Goal: Navigation & Orientation: Understand site structure

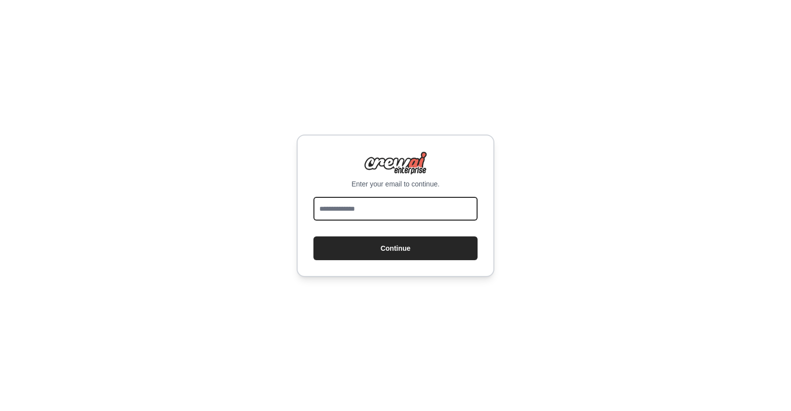
click at [395, 213] on input "email" at bounding box center [396, 209] width 164 height 24
type input "**********"
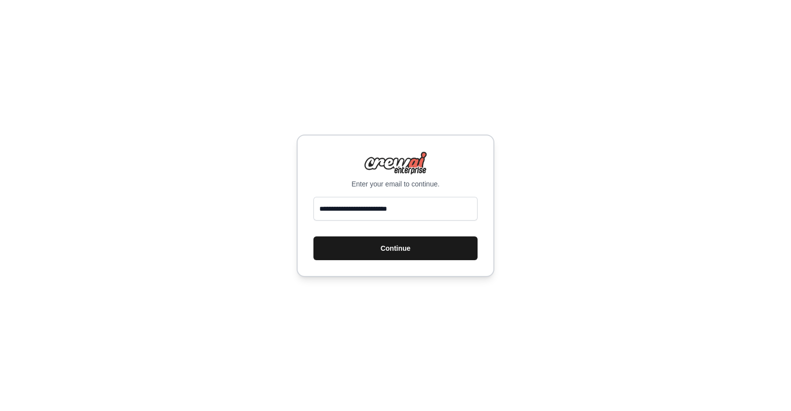
click at [394, 253] on button "Continue" at bounding box center [396, 248] width 164 height 24
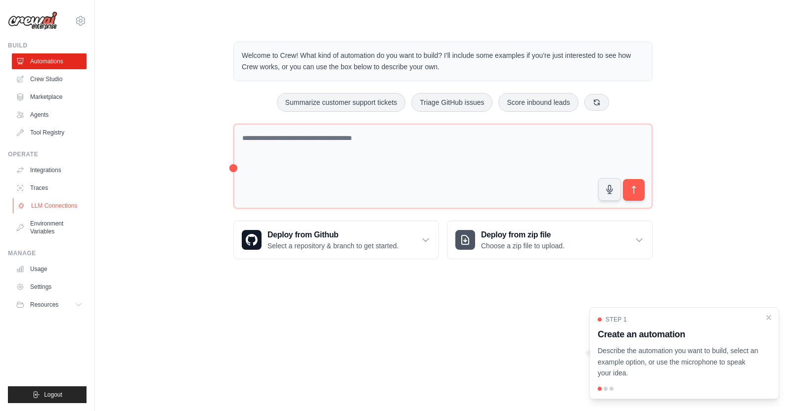
click at [46, 201] on link "LLM Connections" at bounding box center [50, 206] width 75 height 16
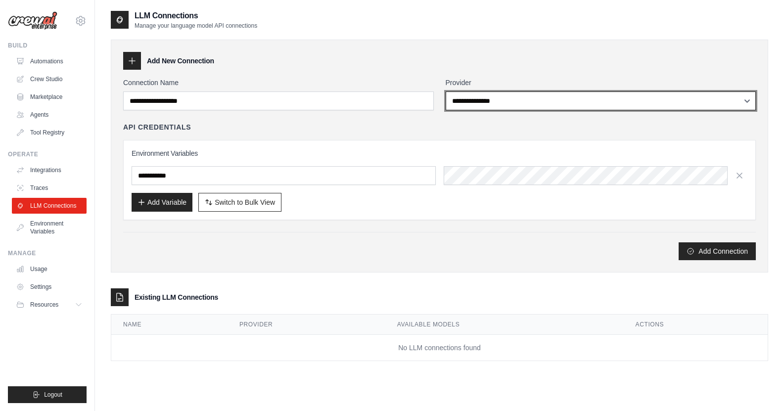
click at [468, 104] on select "**********" at bounding box center [601, 101] width 311 height 19
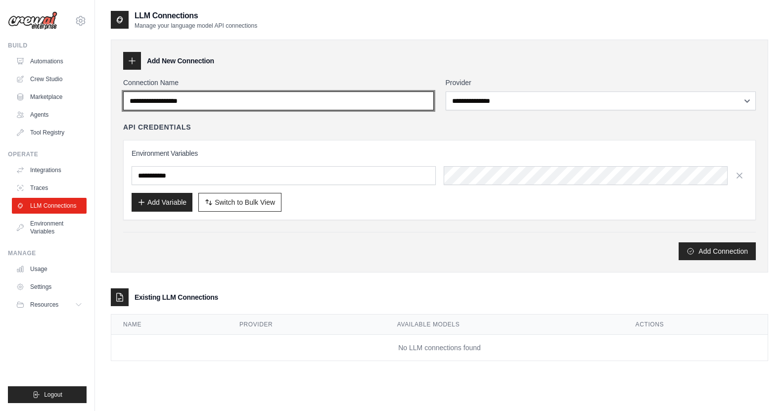
click at [294, 107] on input "Connection Name" at bounding box center [278, 101] width 311 height 19
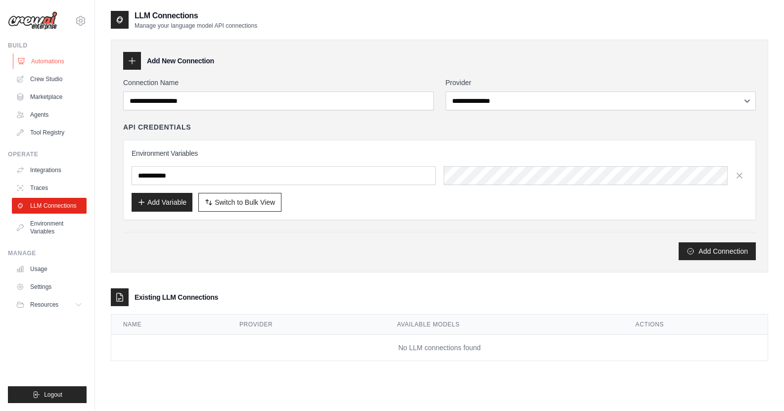
click at [54, 60] on link "Automations" at bounding box center [50, 61] width 75 height 16
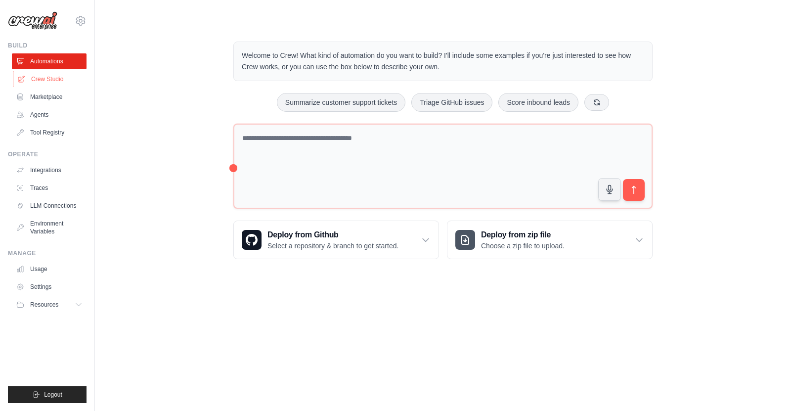
click at [45, 77] on link "Crew Studio" at bounding box center [50, 79] width 75 height 16
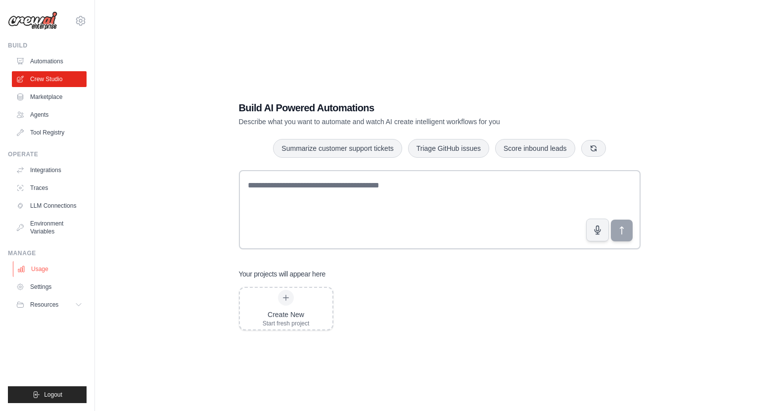
click at [41, 265] on link "Usage" at bounding box center [50, 269] width 75 height 16
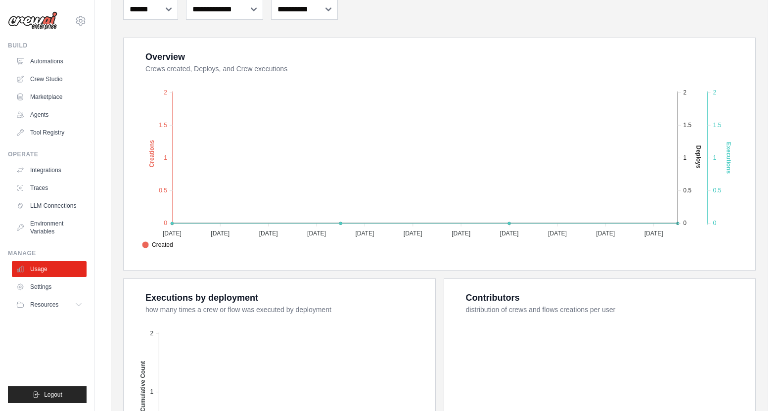
scroll to position [198, 0]
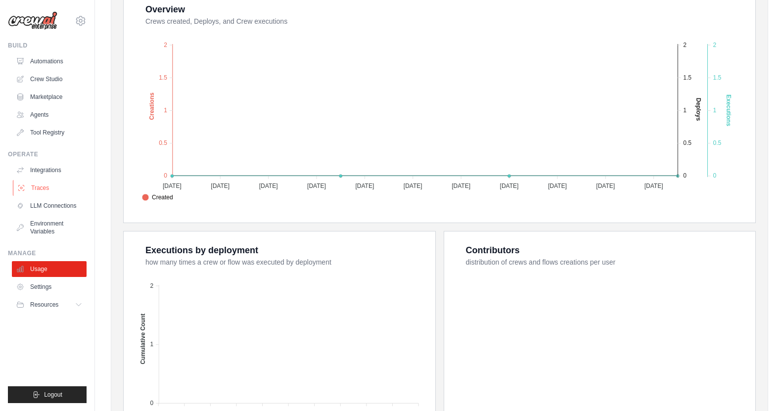
click at [39, 186] on link "Traces" at bounding box center [50, 188] width 75 height 16
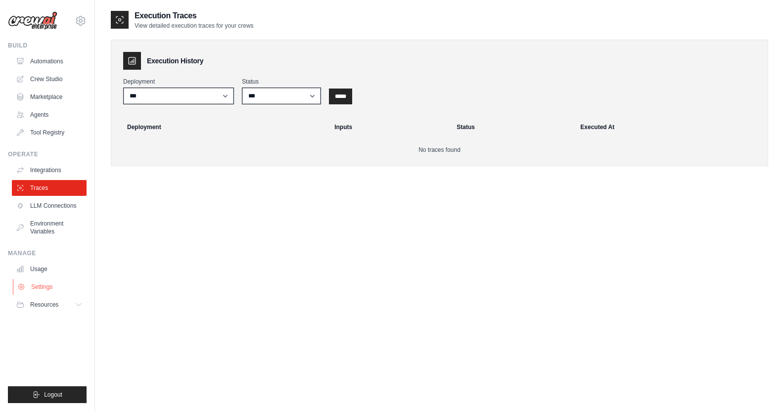
click at [55, 288] on link "Settings" at bounding box center [50, 287] width 75 height 16
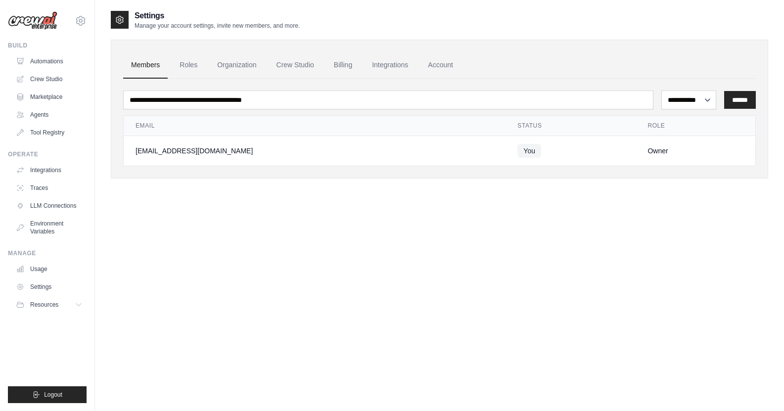
click at [42, 305] on span "Resources" at bounding box center [44, 305] width 28 height 8
click at [46, 322] on span "Documentation" at bounding box center [55, 322] width 40 height 8
